Goal: Information Seeking & Learning: Learn about a topic

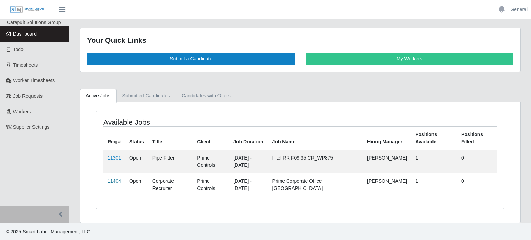
click at [109, 183] on link "11404" at bounding box center [114, 182] width 13 height 6
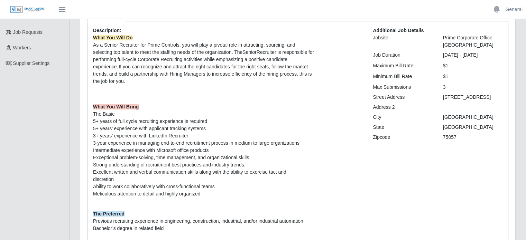
scroll to position [80, 0]
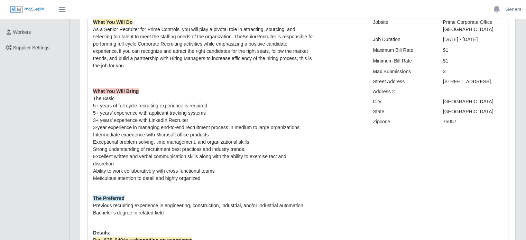
drag, startPoint x: 490, startPoint y: 82, endPoint x: 441, endPoint y: 79, distance: 48.9
click at [441, 79] on div "[STREET_ADDRESS]" at bounding box center [473, 81] width 70 height 7
copy div "[STREET_ADDRESS]"
click at [439, 120] on div "75057" at bounding box center [473, 121] width 70 height 7
click at [447, 121] on div "75057" at bounding box center [473, 121] width 70 height 7
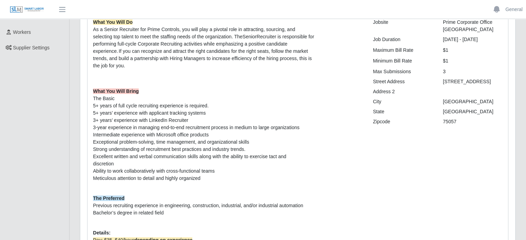
click at [447, 121] on div "75057" at bounding box center [473, 121] width 70 height 7
copy div "75057 All Files Files Job Workers Name Bill Rate Interview Date Action Approved…"
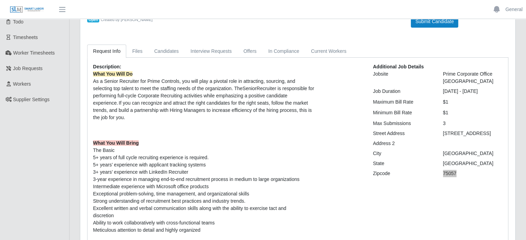
scroll to position [10, 0]
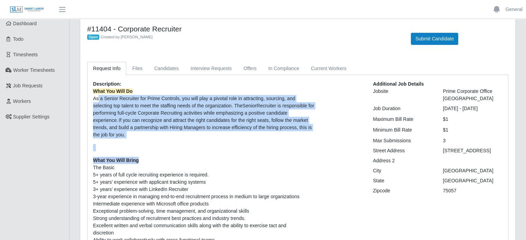
drag, startPoint x: 96, startPoint y: 99, endPoint x: 198, endPoint y: 152, distance: 115.1
click at [198, 152] on p "What You Will Do As a Senior Recruiter for Prime Controls, you will play a pivo…" at bounding box center [227, 187] width 269 height 198
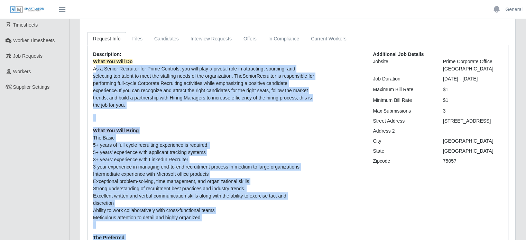
scroll to position [183, 0]
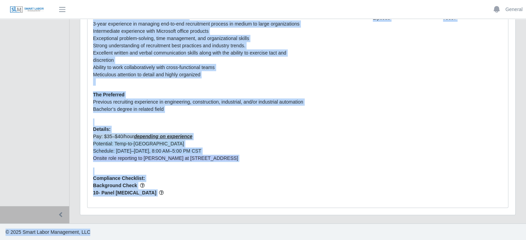
drag, startPoint x: 93, startPoint y: 97, endPoint x: 314, endPoint y: 225, distance: 254.8
click at [314, 225] on div "General Account Settings Logout Catapult Solutions Group Dashboard Todo Timeshe…" at bounding box center [263, 29] width 526 height 424
copy div "Lo i Dolors Ametconse adi Elits Doeiusmo, tem inci utla e dolorem aliq en admin…"
